Goal: Find specific page/section: Find specific page/section

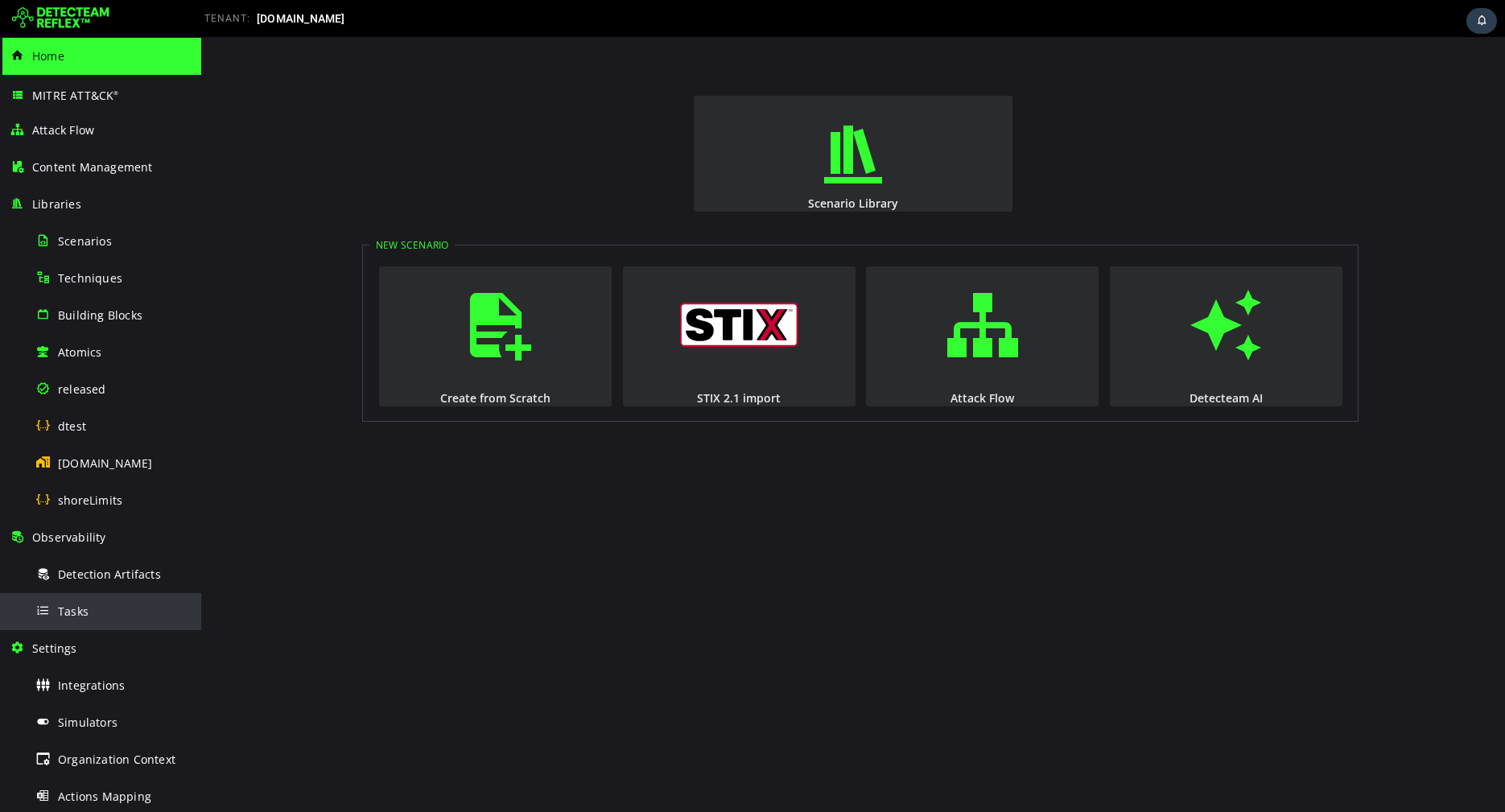
click at [118, 617] on div "Tasks" at bounding box center [113, 611] width 156 height 36
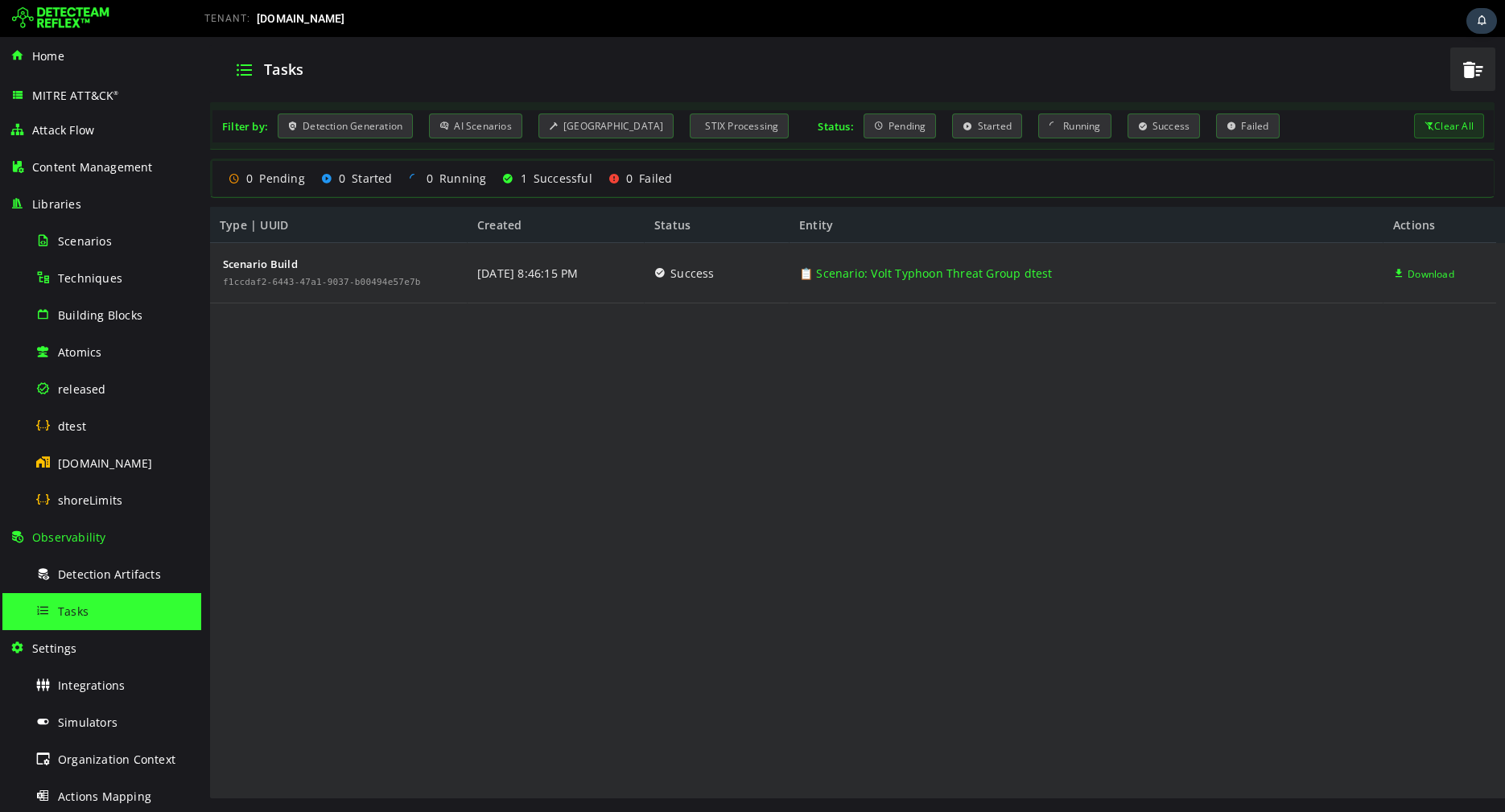
scroll to position [77, 0]
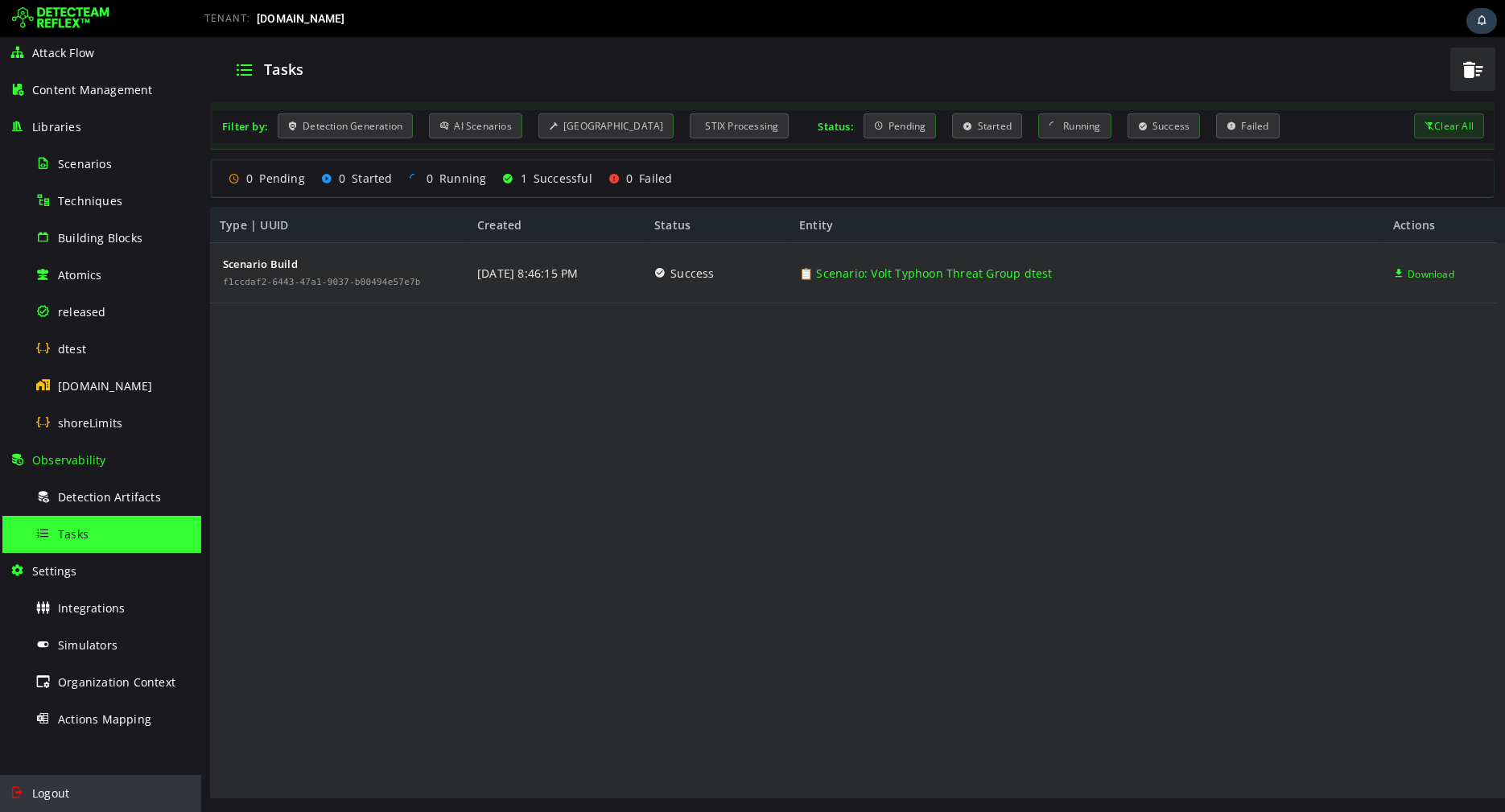
click at [35, 790] on span "Logout" at bounding box center [51, 793] width 37 height 16
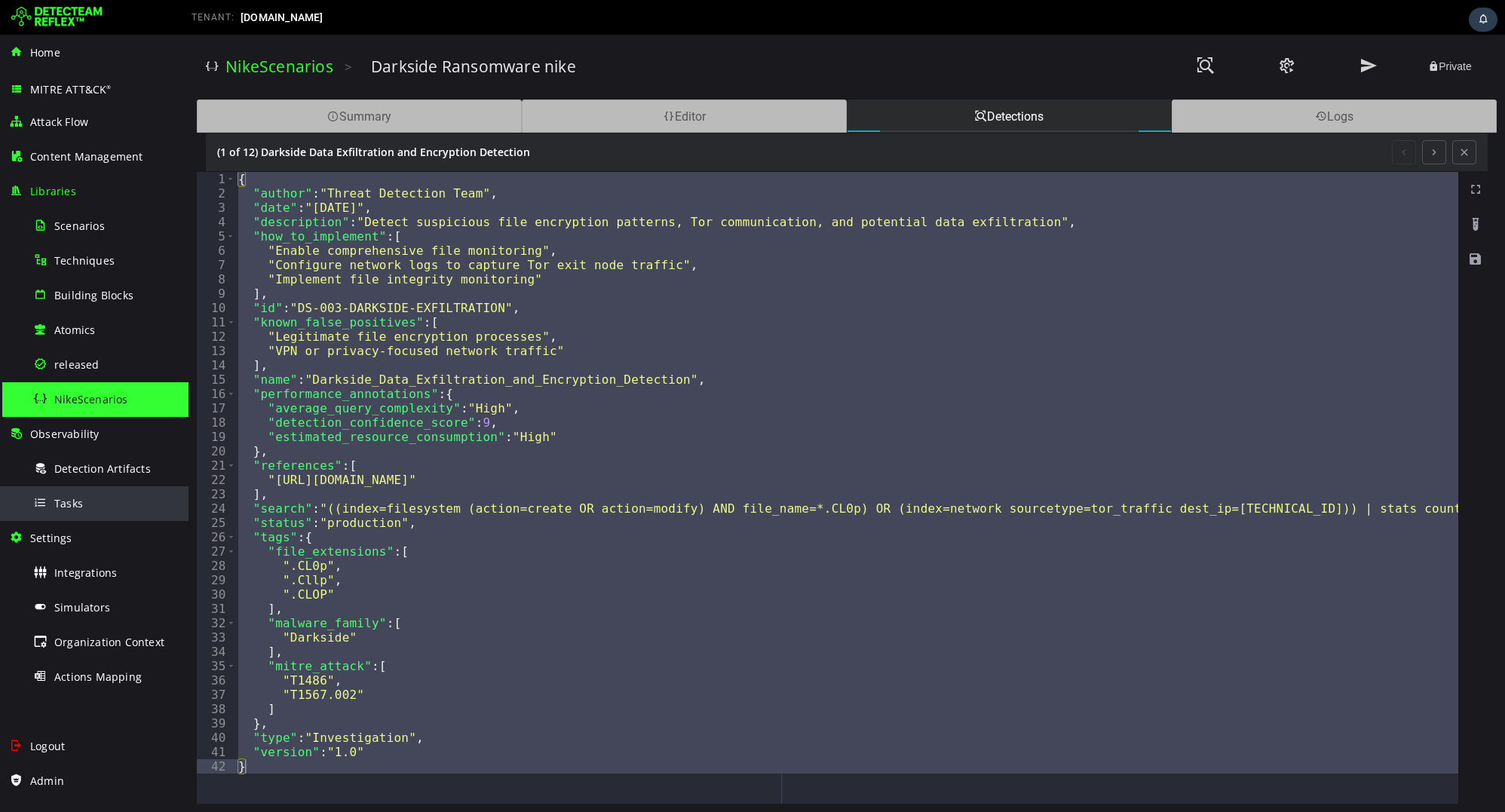
click at [74, 499] on span "Tasks" at bounding box center [68, 503] width 29 height 15
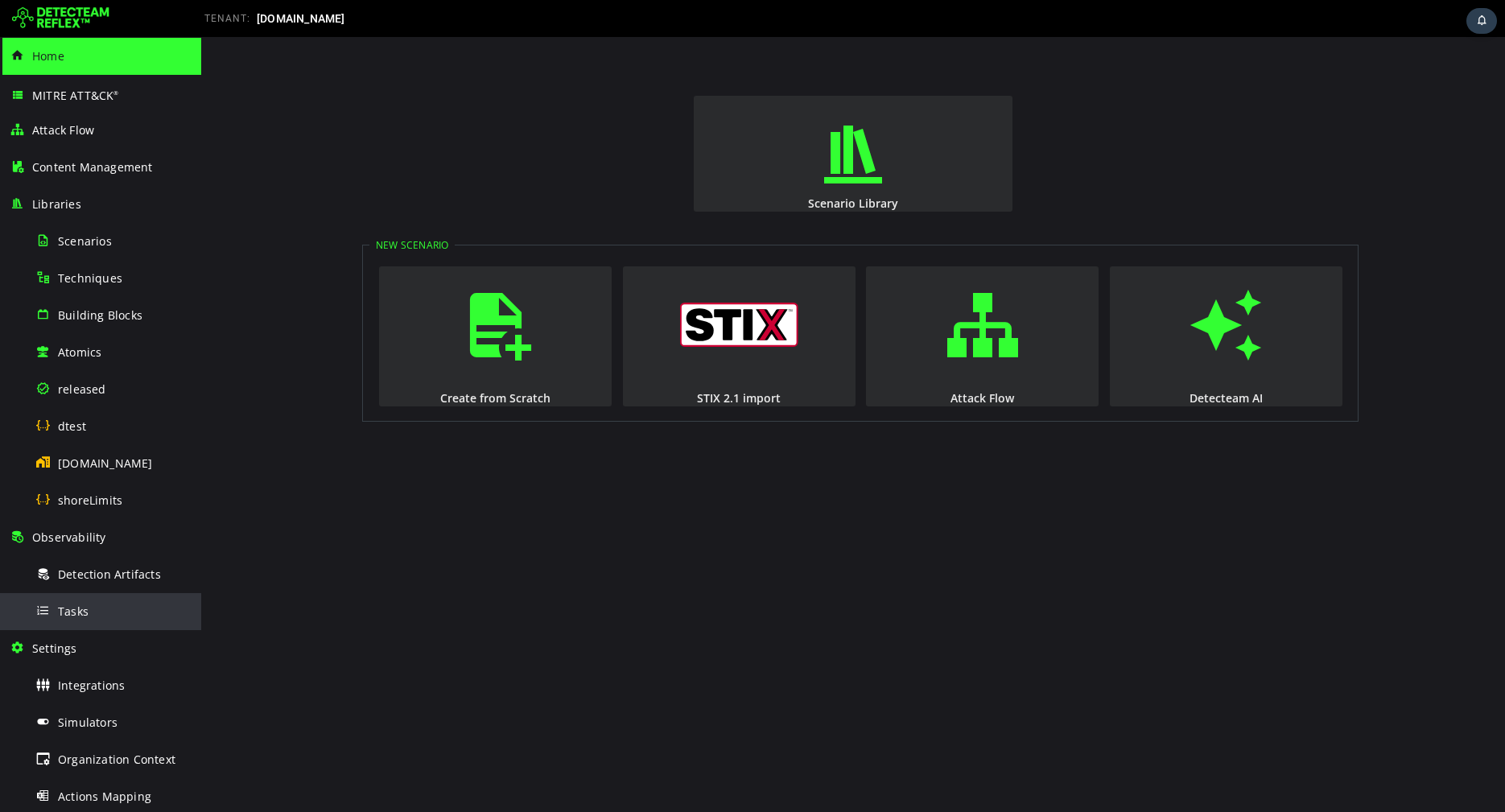
click at [91, 619] on div "Tasks" at bounding box center [113, 611] width 156 height 36
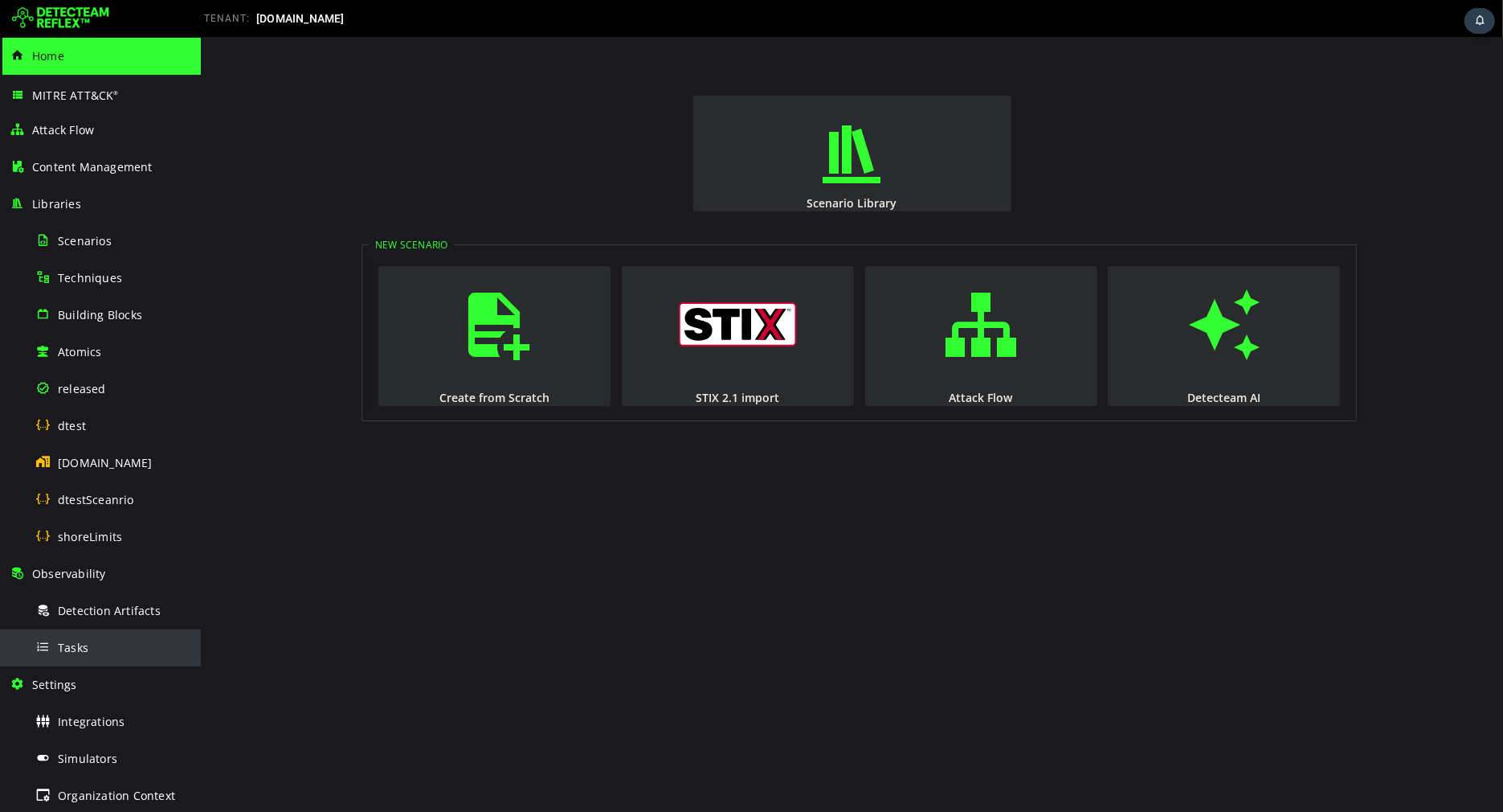
click at [116, 658] on div "Tasks" at bounding box center [113, 647] width 156 height 36
